Goal: Task Accomplishment & Management: Manage account settings

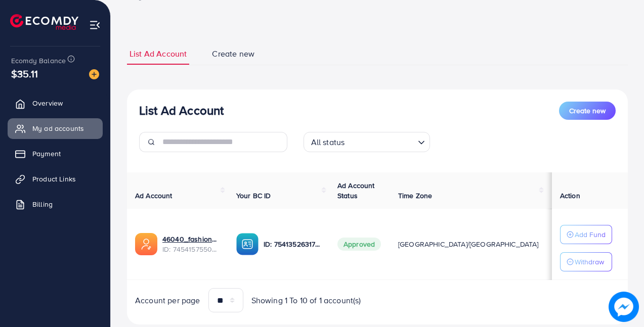
scroll to position [58, 0]
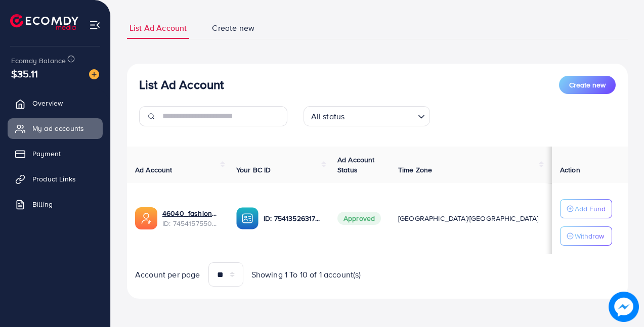
drag, startPoint x: 214, startPoint y: 249, endPoint x: 381, endPoint y: 115, distance: 213.7
click at [381, 115] on div "List Ad Account Create new All status Loading... Ad Account Your BC ID Ad Accou…" at bounding box center [377, 182] width 501 height 236
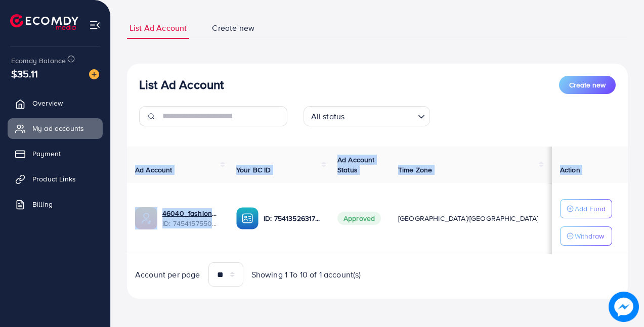
click at [487, 94] on div "List Ad Account Create new All status Loading..." at bounding box center [377, 105] width 501 height 59
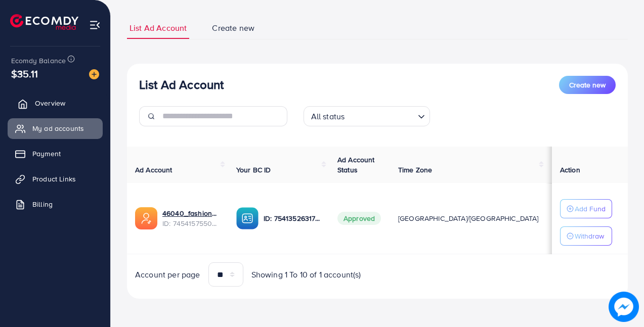
click at [50, 98] on span "Overview" at bounding box center [50, 103] width 30 height 10
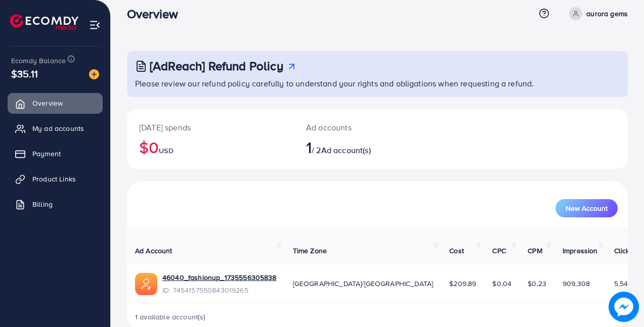
scroll to position [21, 0]
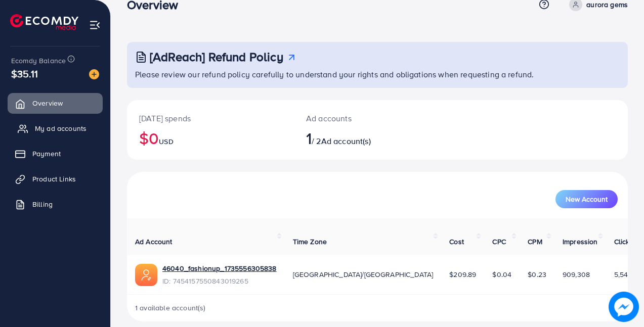
click at [60, 132] on span "My ad accounts" at bounding box center [61, 128] width 52 height 10
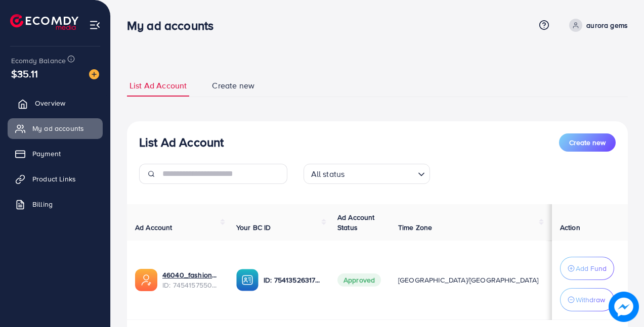
click at [53, 101] on span "Overview" at bounding box center [50, 103] width 30 height 10
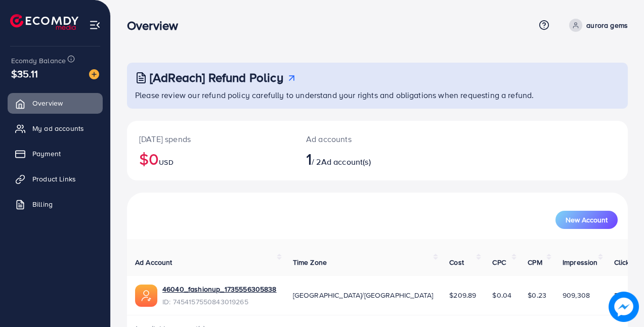
click at [152, 23] on h3 "Overview" at bounding box center [156, 25] width 59 height 15
click at [58, 129] on span "My ad accounts" at bounding box center [61, 128] width 52 height 10
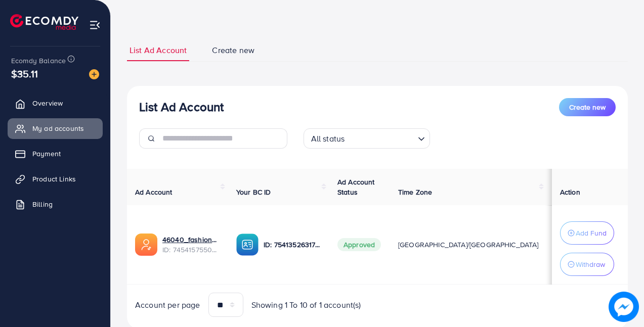
scroll to position [66, 0]
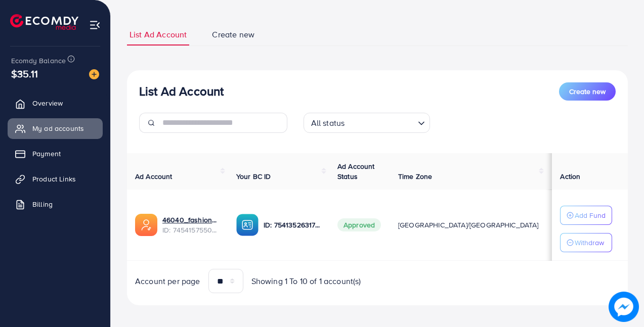
scroll to position [58, 0]
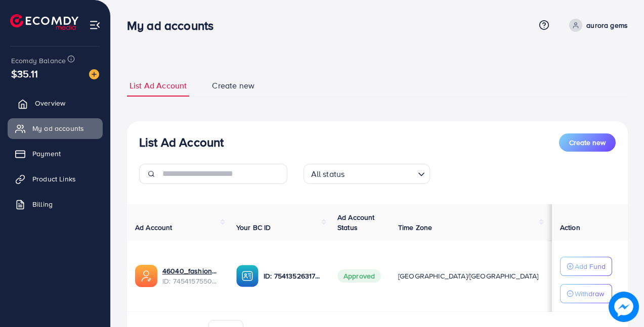
click at [52, 105] on span "Overview" at bounding box center [50, 103] width 30 height 10
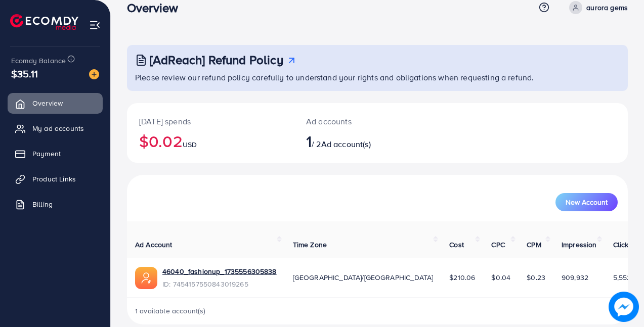
scroll to position [21, 0]
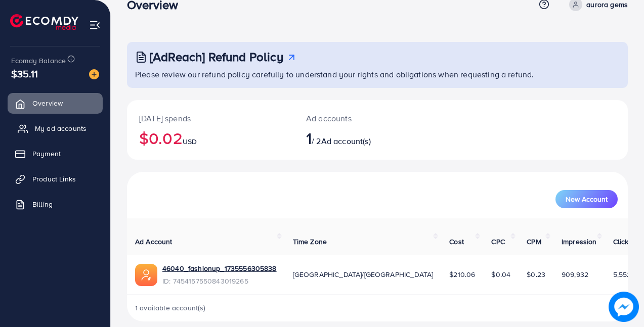
click at [55, 128] on span "My ad accounts" at bounding box center [61, 128] width 52 height 10
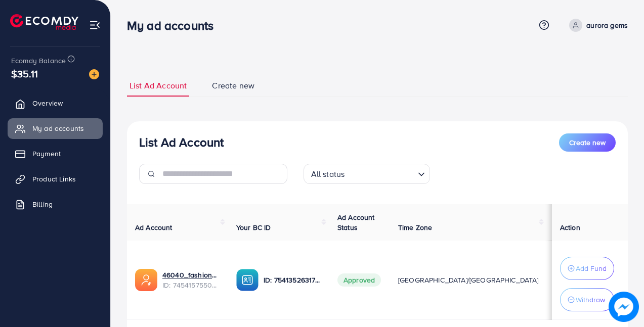
click at [587, 25] on p "aurora gems" at bounding box center [606, 25] width 41 height 12
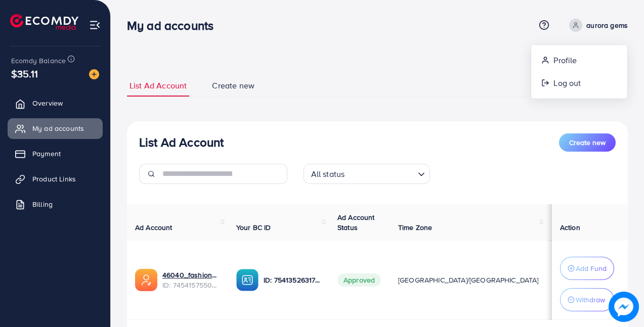
click at [445, 74] on div "List Ad Account Create new List Ad Account Create new All status Loading... Ad …" at bounding box center [377, 220] width 501 height 314
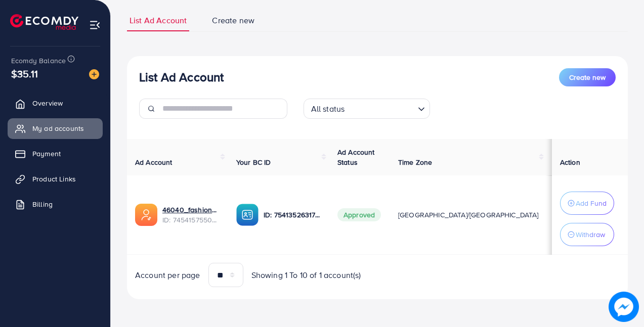
scroll to position [66, 0]
click at [212, 275] on select "** ** ** ***" at bounding box center [225, 274] width 35 height 24
click at [403, 262] on div "Ad Account Your BC ID Ad Account Status Time Zone Cost Balance Action 46040_fas…" at bounding box center [377, 213] width 501 height 149
click at [60, 99] on span "Overview" at bounding box center [50, 103] width 30 height 10
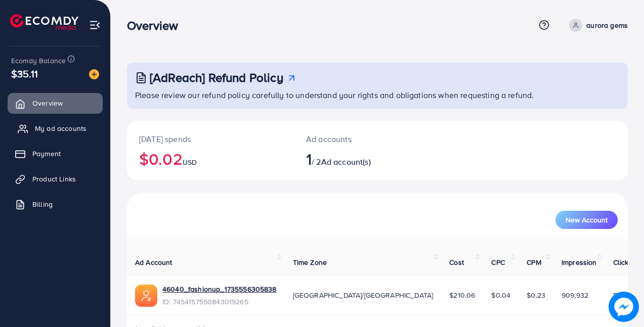
click at [46, 129] on span "My ad accounts" at bounding box center [61, 128] width 52 height 10
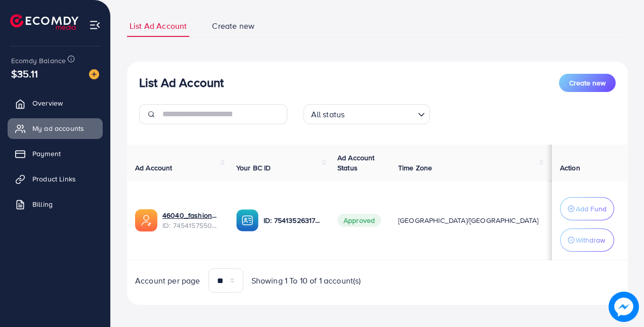
scroll to position [66, 0]
